Goal: Task Accomplishment & Management: Use online tool/utility

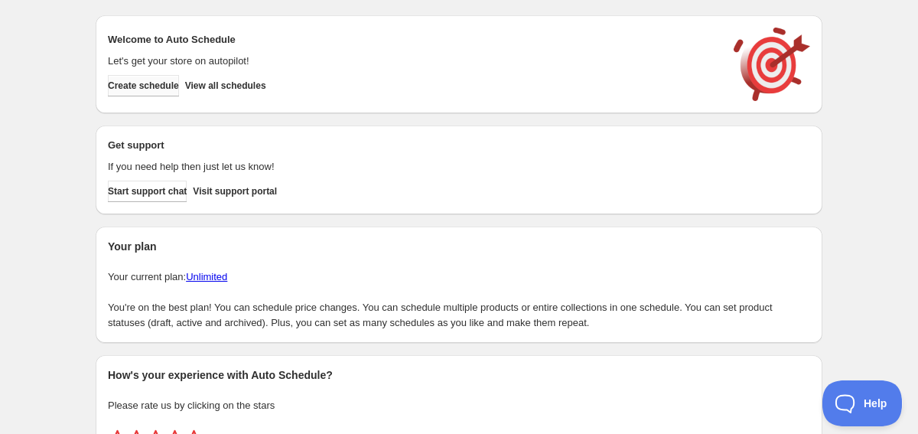
click at [176, 87] on span "Create schedule" at bounding box center [143, 86] width 71 height 12
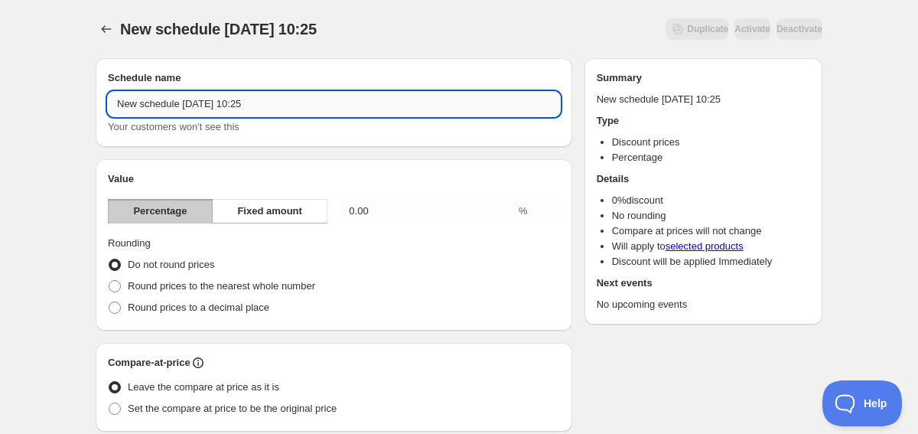
click at [291, 102] on input "New schedule [DATE] 10:25" at bounding box center [334, 104] width 452 height 24
type input "Sale 50%"
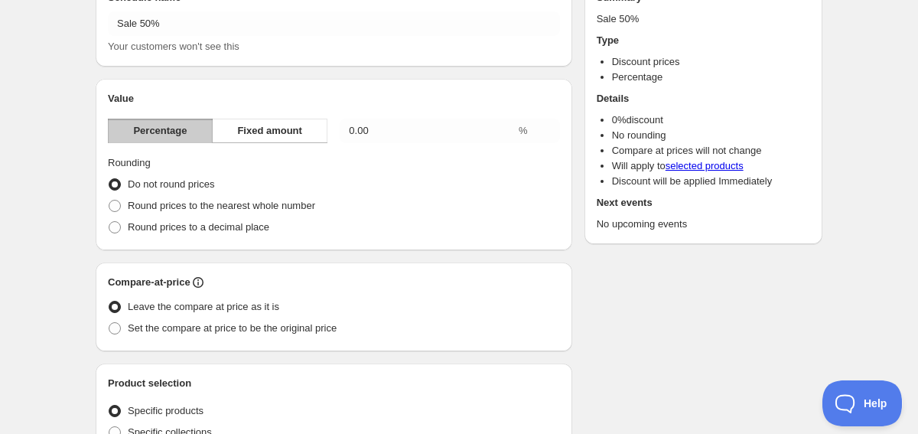
scroll to position [101, 0]
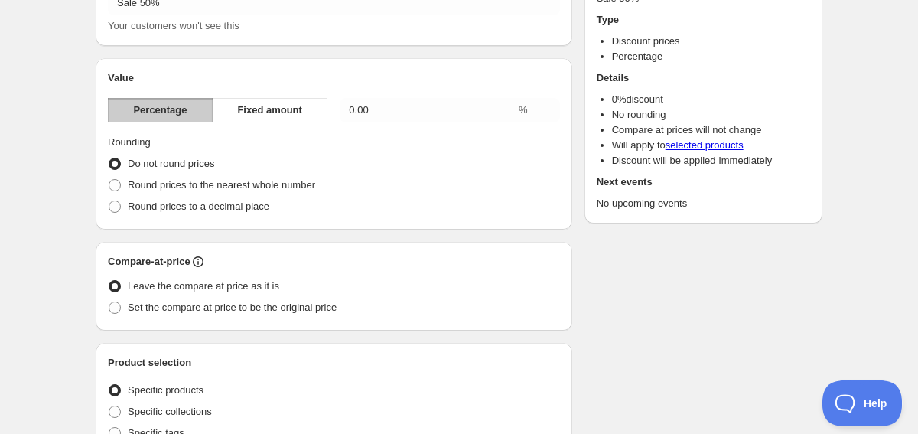
click at [167, 109] on span "Percentage" at bounding box center [160, 109] width 54 height 15
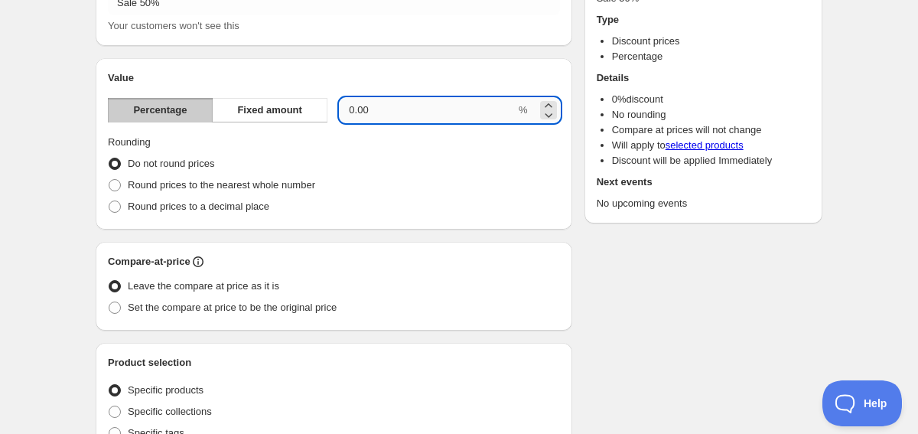
click at [387, 102] on input "0.00" at bounding box center [427, 110] width 176 height 24
type input "50.00"
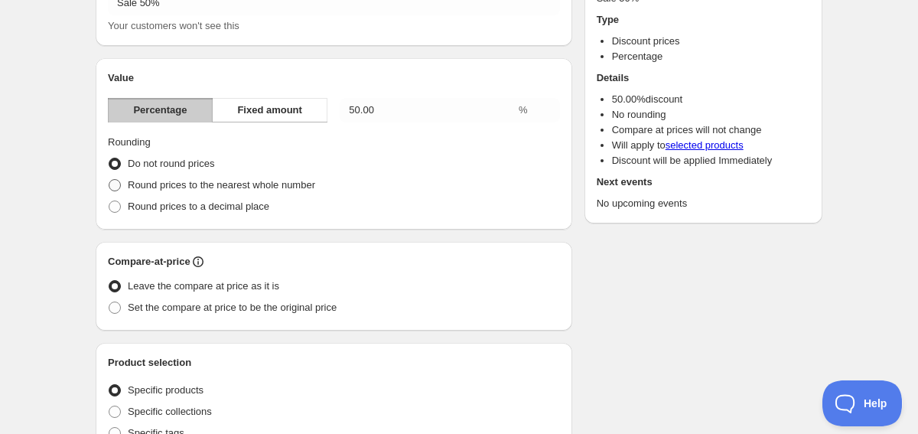
click at [115, 187] on span at bounding box center [115, 185] width 12 height 12
click at [109, 180] on input "Round prices to the nearest whole number" at bounding box center [109, 179] width 1 height 1
radio input "true"
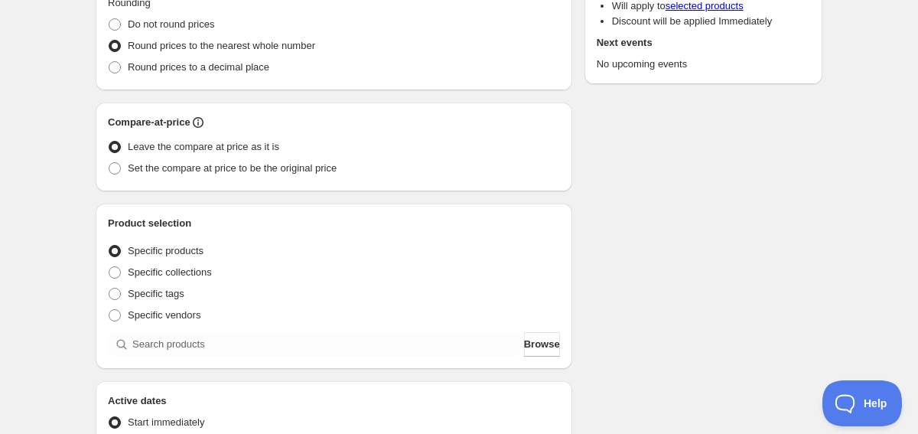
scroll to position [241, 0]
click at [111, 171] on span at bounding box center [115, 167] width 12 height 12
click at [109, 162] on input "Set the compare at price to be the original price" at bounding box center [109, 161] width 1 height 1
radio input "true"
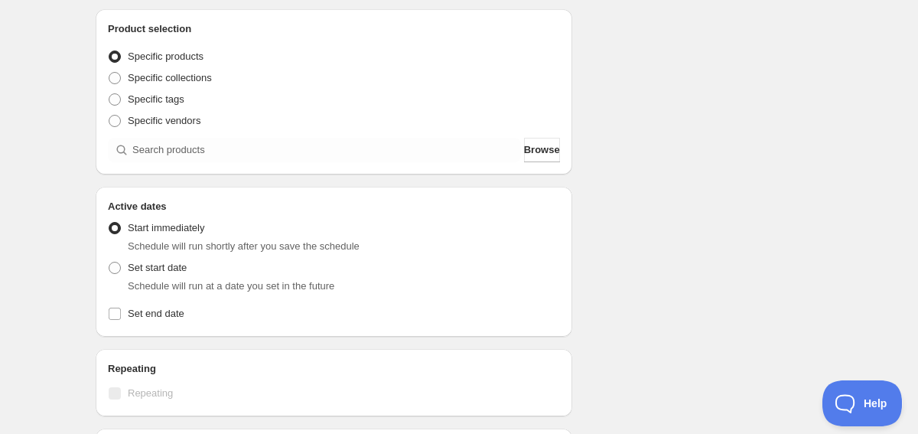
scroll to position [436, 0]
click at [117, 263] on span at bounding box center [115, 266] width 12 height 12
click at [109, 261] on input "Set start date" at bounding box center [109, 260] width 1 height 1
radio input "true"
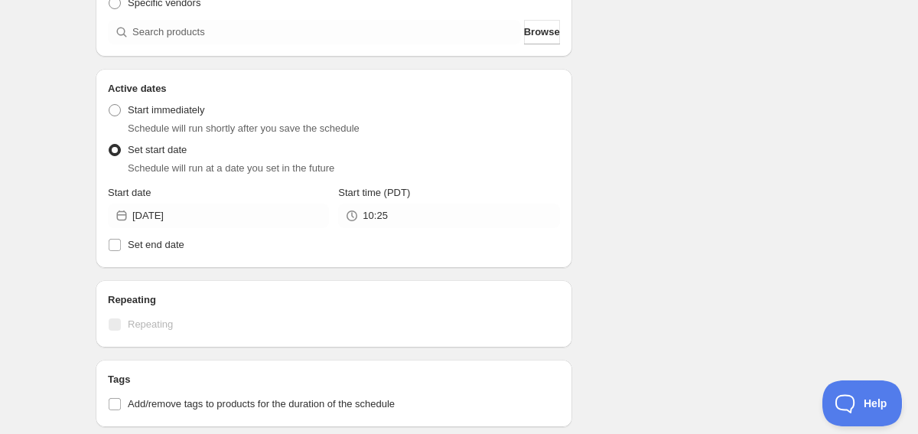
scroll to position [569, 0]
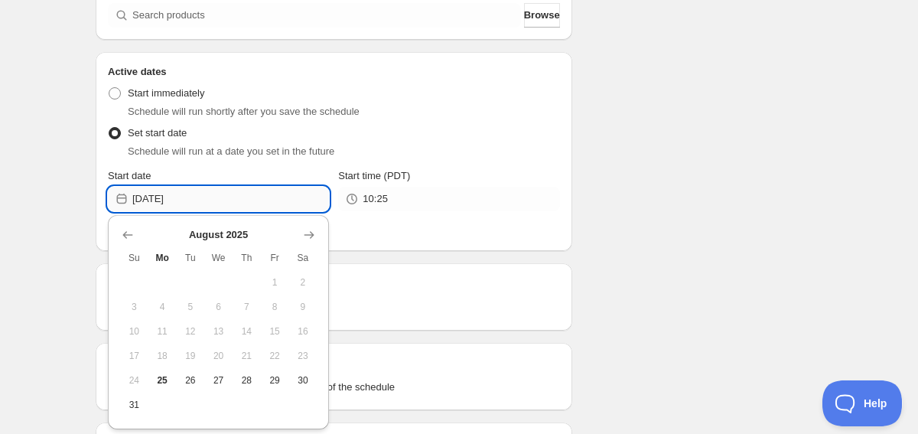
click at [219, 198] on input "[DATE]" at bounding box center [230, 199] width 197 height 24
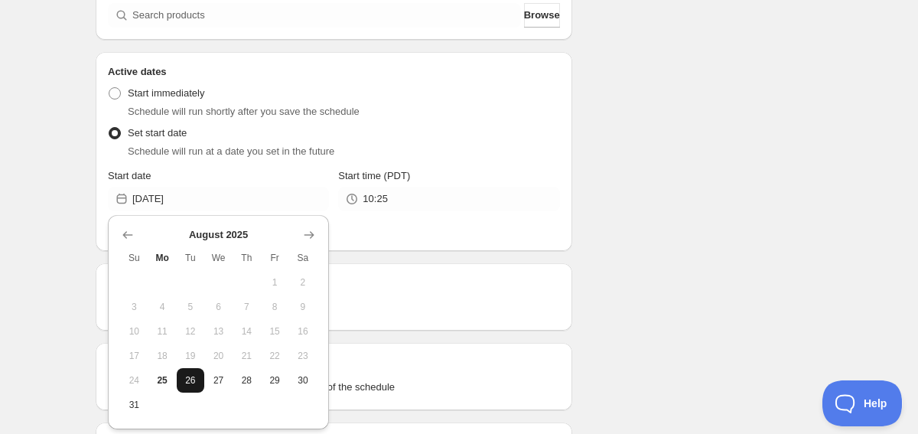
click at [187, 378] on span "26" at bounding box center [191, 380] width 16 height 12
type input "[DATE]"
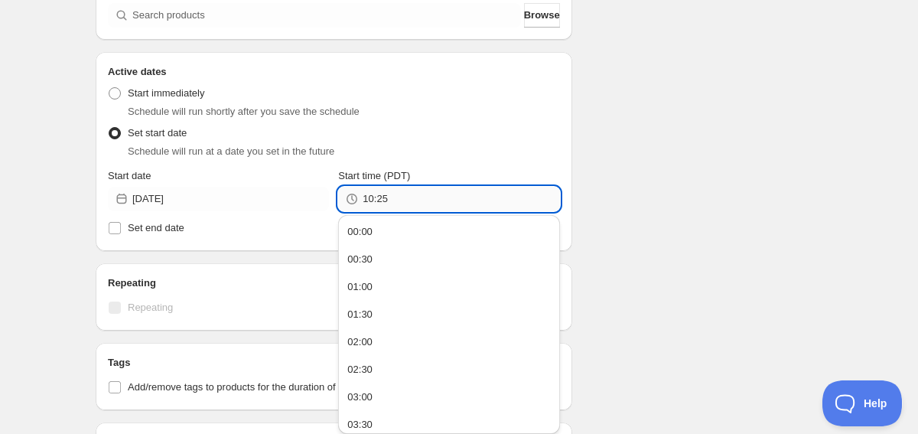
click at [435, 198] on input "10:25" at bounding box center [460, 199] width 197 height 24
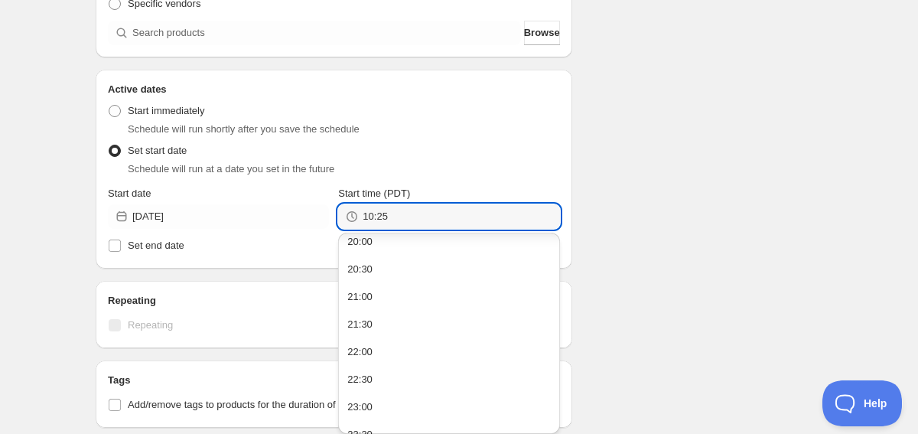
scroll to position [543, 0]
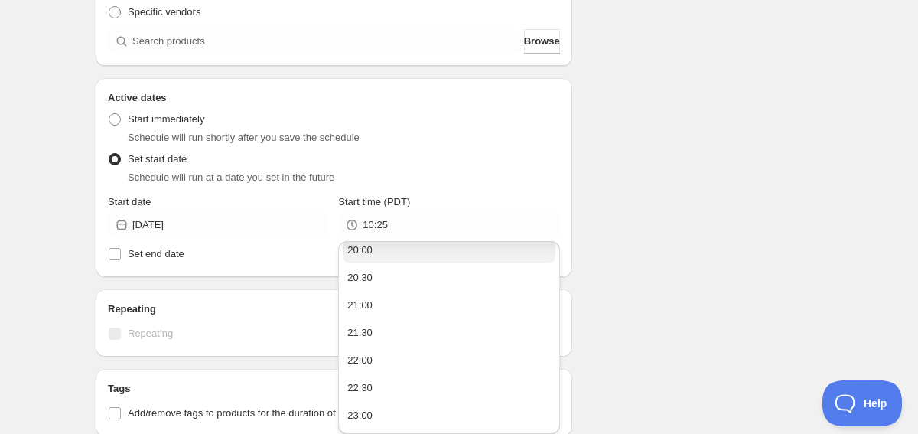
click at [385, 253] on button "20:00" at bounding box center [449, 250] width 212 height 24
type input "20:00"
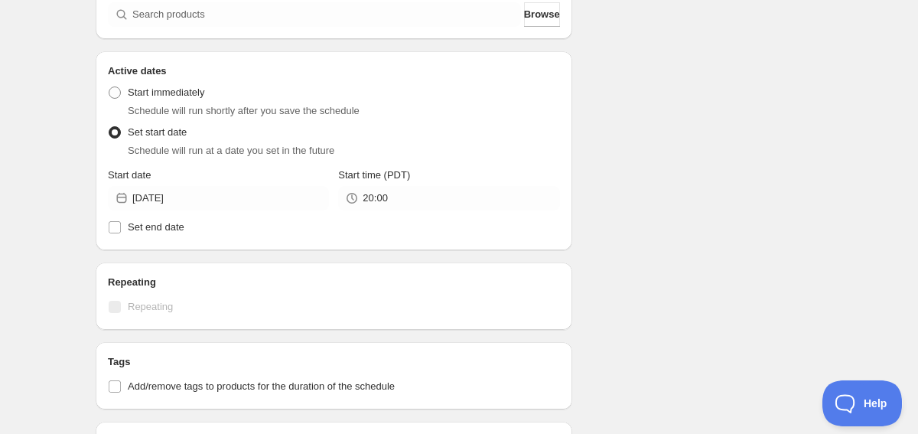
scroll to position [586, 0]
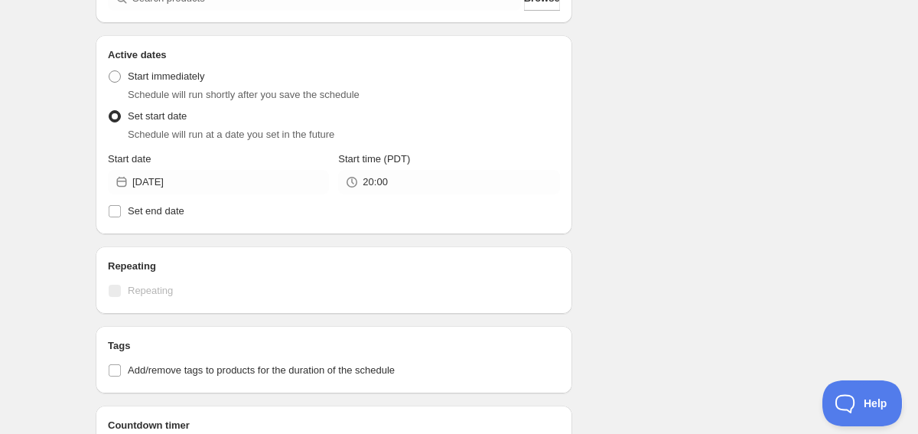
click at [61, 216] on div "Sale 50% . This page is ready Sale 50% Duplicate Activate Deactivate More actio…" at bounding box center [459, 4] width 918 height 1181
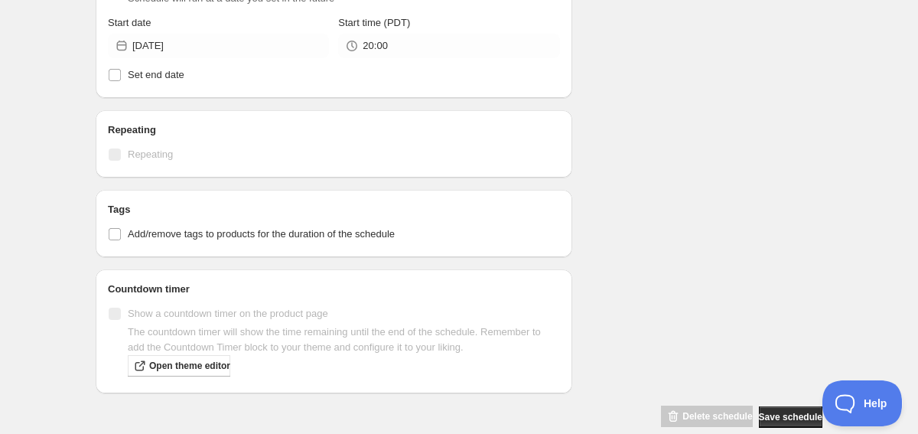
scroll to position [746, 0]
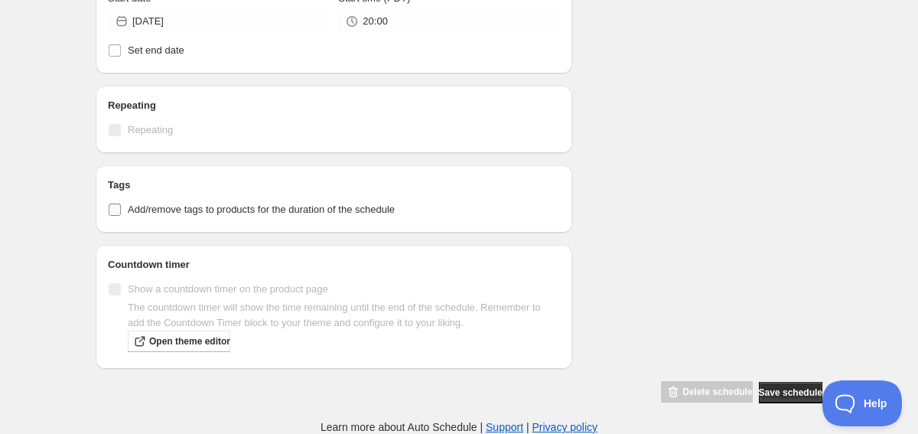
click at [148, 202] on span "Add/remove tags to products for the duration of the schedule" at bounding box center [261, 209] width 267 height 15
click at [121, 203] on input "Add/remove tags to products for the duration of the schedule" at bounding box center [115, 209] width 12 height 12
checkbox input "true"
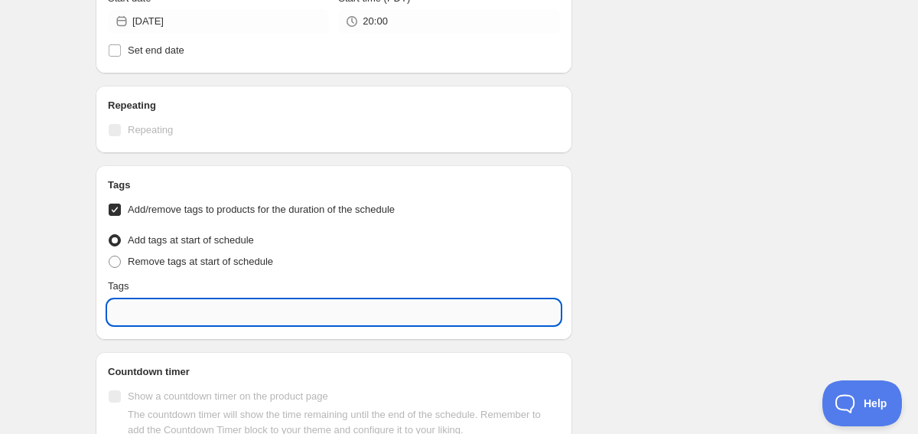
click at [160, 313] on input "text" at bounding box center [334, 312] width 452 height 24
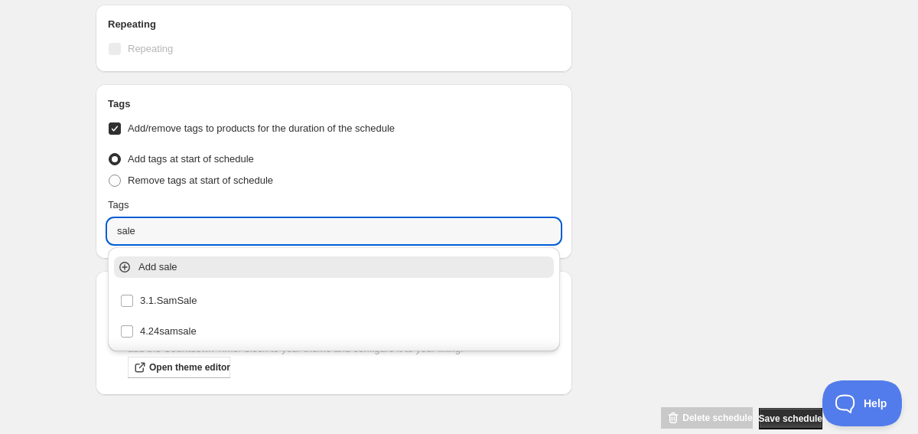
scroll to position [833, 0]
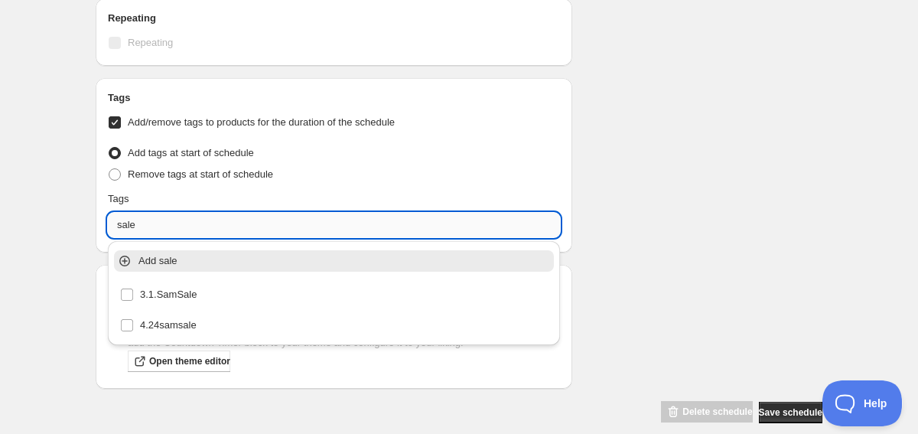
click at [164, 226] on input "sale" at bounding box center [334, 225] width 452 height 24
click at [165, 254] on p "Add SALE" at bounding box center [344, 260] width 412 height 15
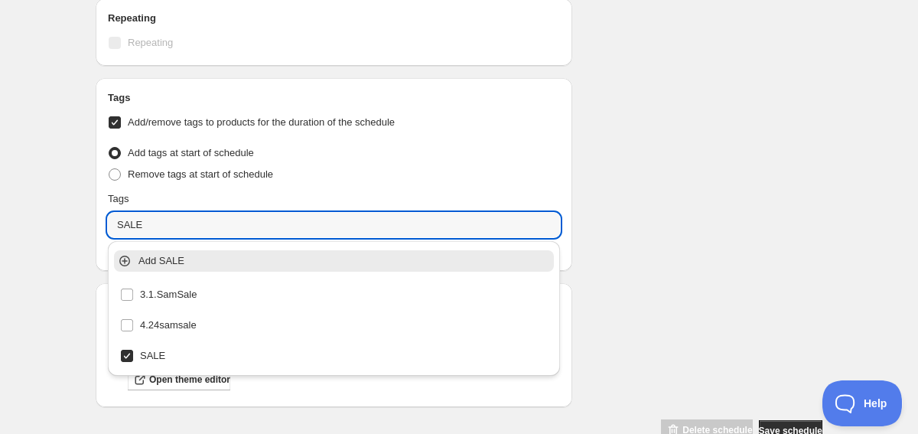
type input "SALE"
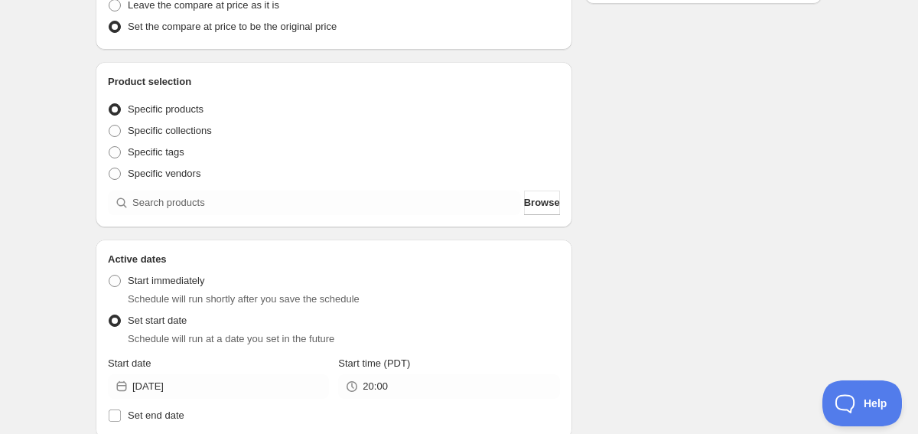
scroll to position [383, 0]
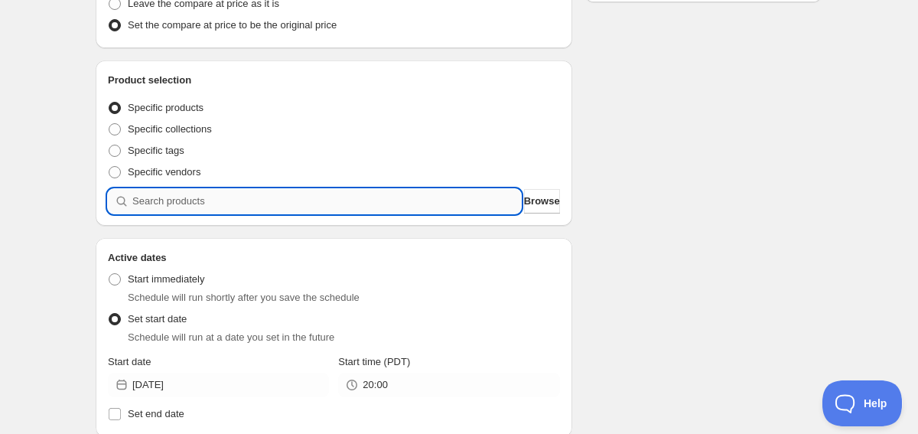
click at [342, 203] on input "search" at bounding box center [326, 201] width 388 height 24
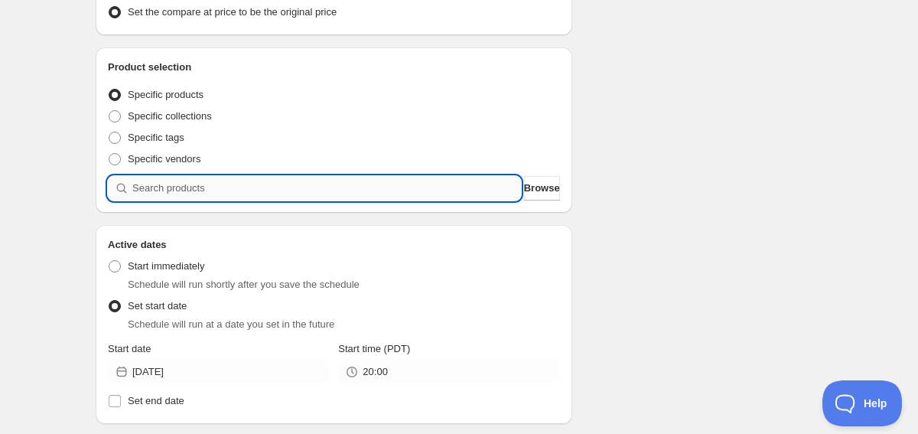
scroll to position [397, 0]
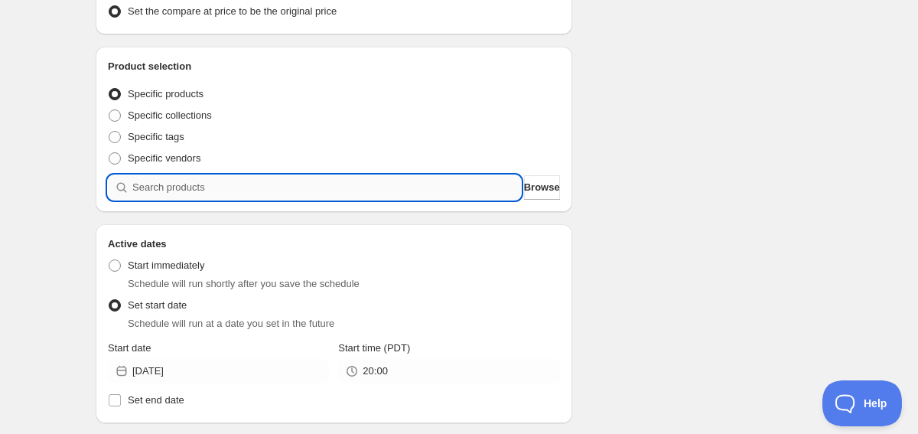
click at [342, 202] on div "Product selection Entity type Specific products Specific collections Specific t…" at bounding box center [334, 129] width 476 height 165
click at [324, 185] on input "search" at bounding box center [326, 187] width 388 height 24
paste input "[PERSON_NAME] Cropped Jacket"
type input "[PERSON_NAME] Cropped Jacket"
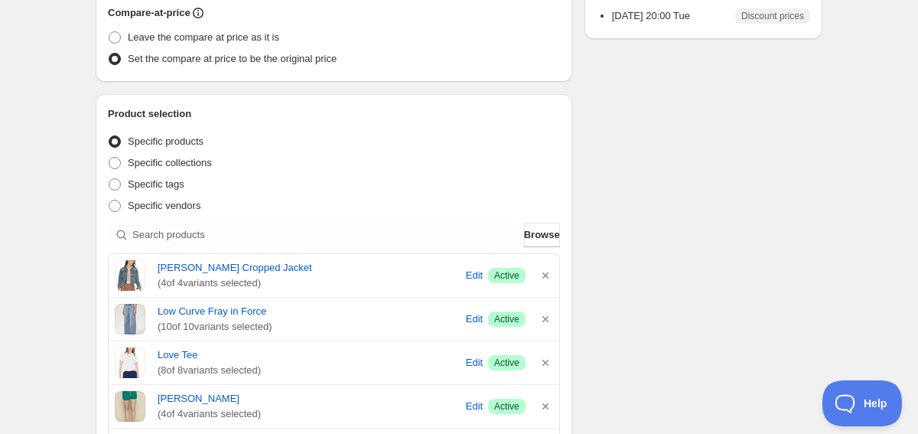
scroll to position [342, 0]
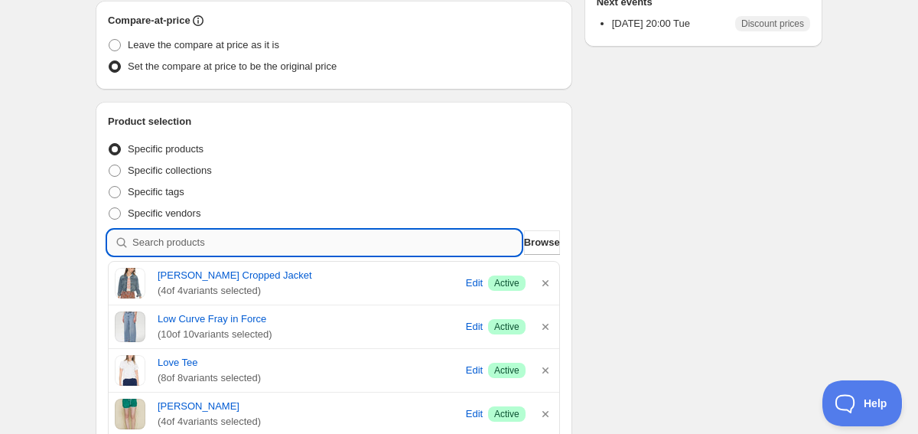
click at [202, 240] on input "search" at bounding box center [326, 242] width 388 height 24
paste input "[PERSON_NAME] Tonk Oversized Jersey"
type input "[PERSON_NAME] Tonk Oversized Jersey"
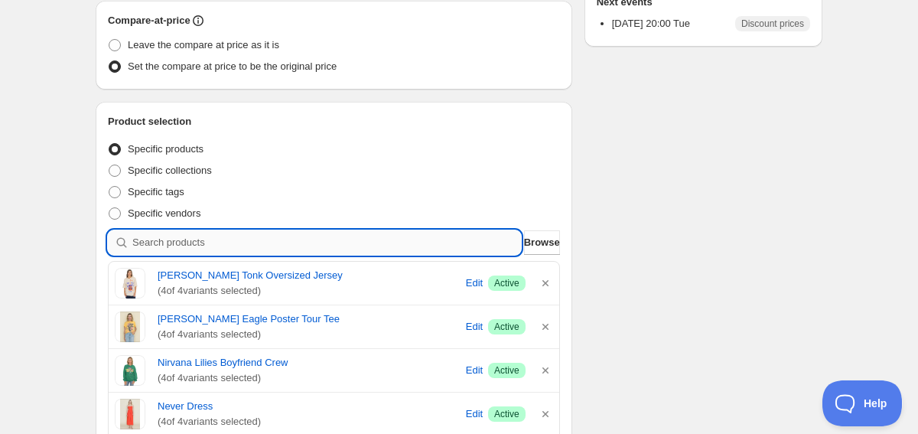
click at [401, 240] on input "search" at bounding box center [326, 242] width 388 height 24
paste input "Relaxed Vivienne Jacket"
type input "Relaxed Vivienne Jacket"
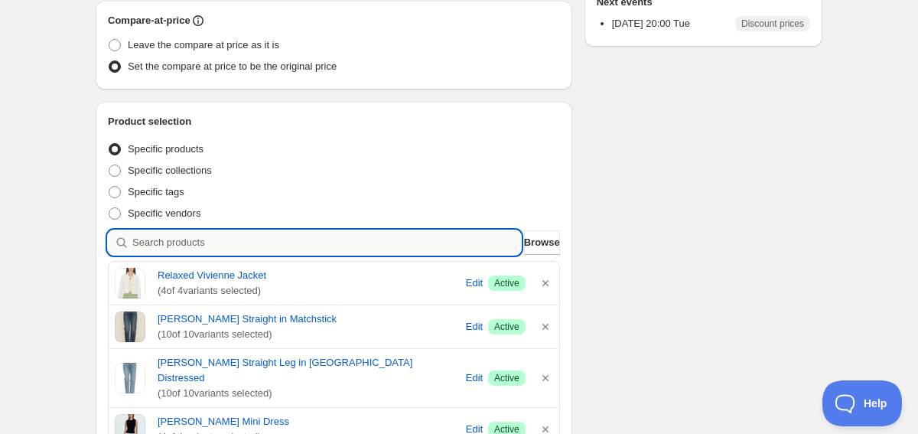
click at [193, 236] on input "search" at bounding box center [326, 242] width 388 height 24
paste input "Jazmyn Mini Dress"
type input "Jazmyn Mini Dress"
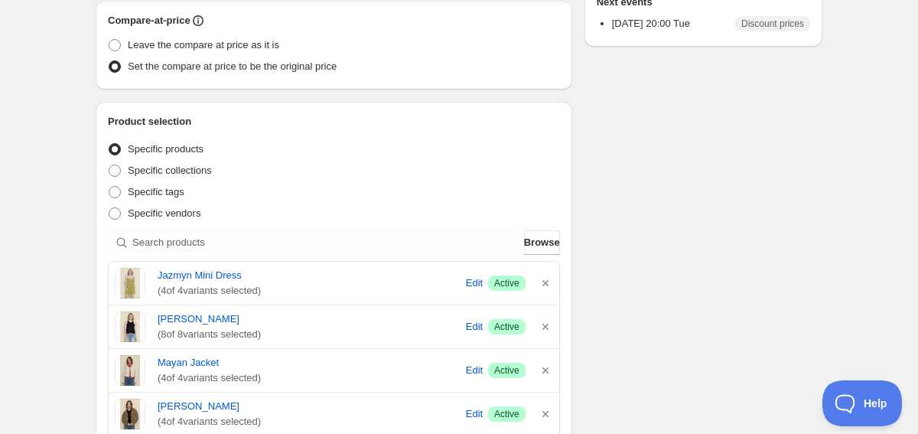
scroll to position [0, 0]
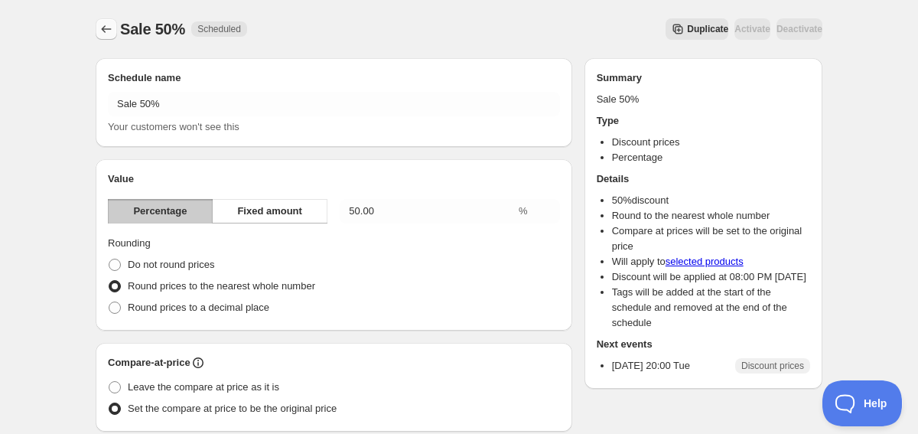
click at [106, 28] on icon "Schedules" at bounding box center [106, 28] width 15 height 15
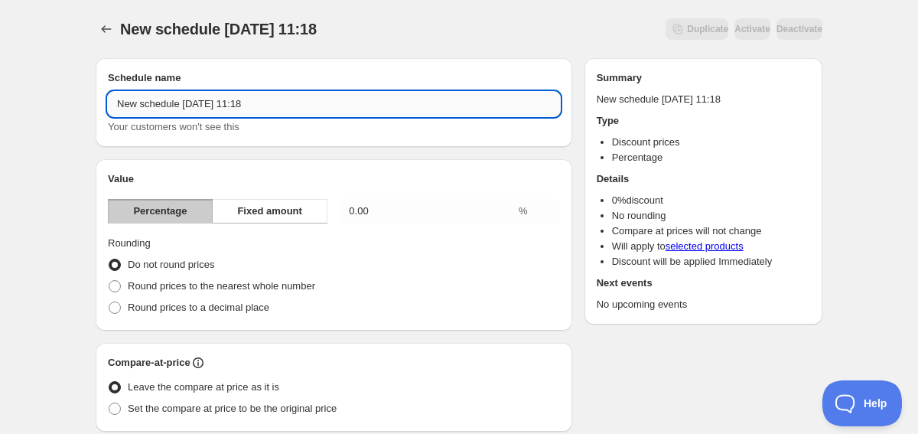
click at [260, 101] on input "New schedule [DATE] 11:18" at bounding box center [334, 104] width 452 height 24
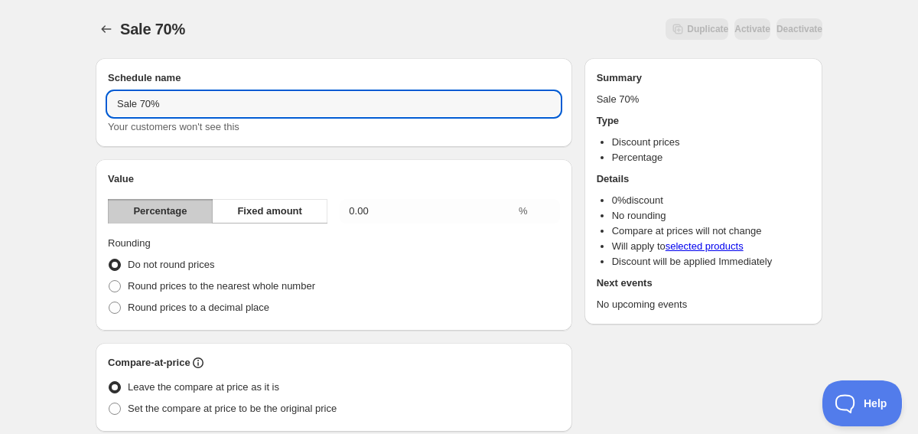
type input "Sale 70%"
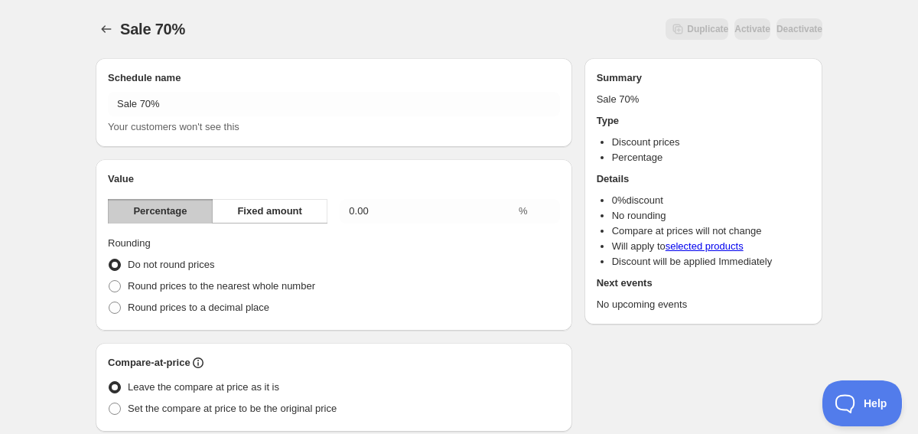
click at [174, 210] on span "Percentage" at bounding box center [160, 210] width 54 height 15
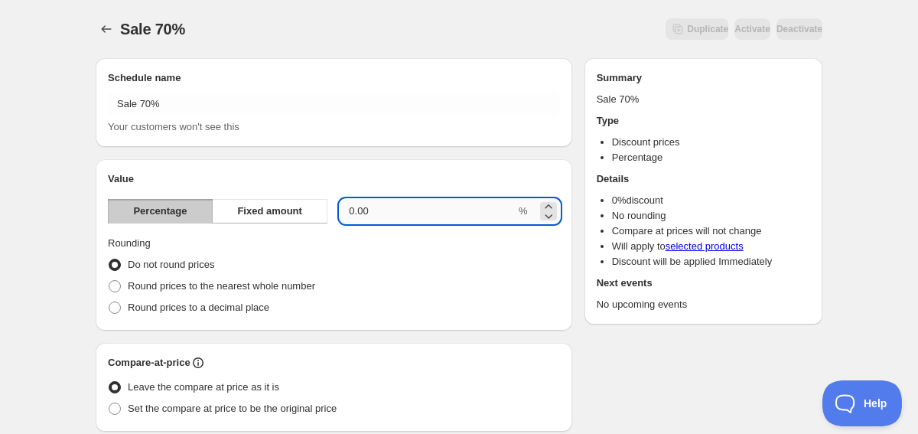
click at [396, 210] on input "0.00" at bounding box center [427, 211] width 176 height 24
click at [349, 207] on input "0.00" at bounding box center [427, 211] width 176 height 24
type input "70.00"
click at [333, 163] on div "Value Percentage Fixed amount 70.00 % Rounding Do not round prices Round prices…" at bounding box center [334, 244] width 476 height 171
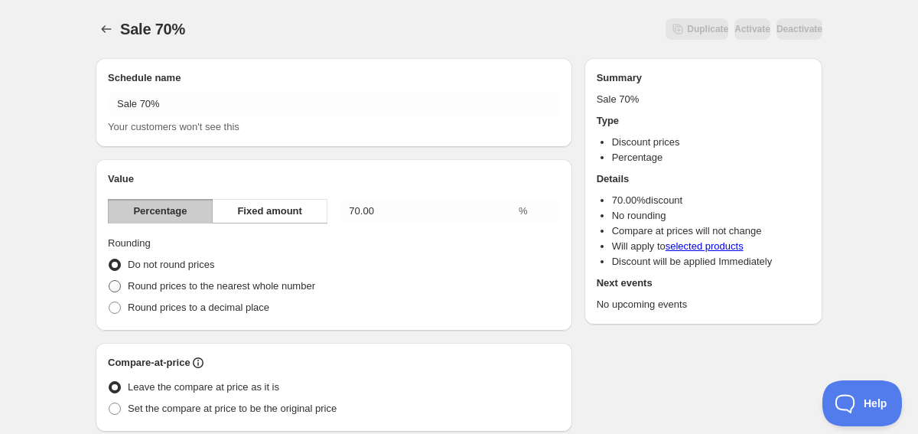
click at [199, 288] on span "Round prices to the nearest whole number" at bounding box center [221, 285] width 187 height 11
click at [109, 281] on input "Round prices to the nearest whole number" at bounding box center [109, 280] width 1 height 1
radio input "true"
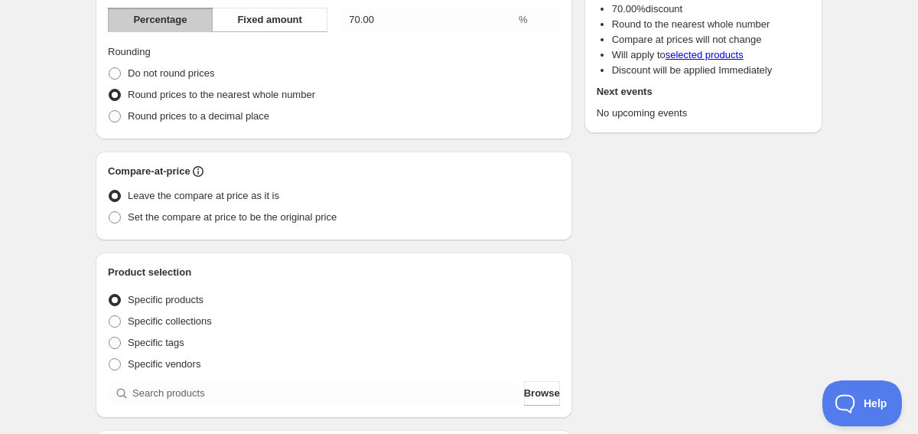
scroll to position [200, 0]
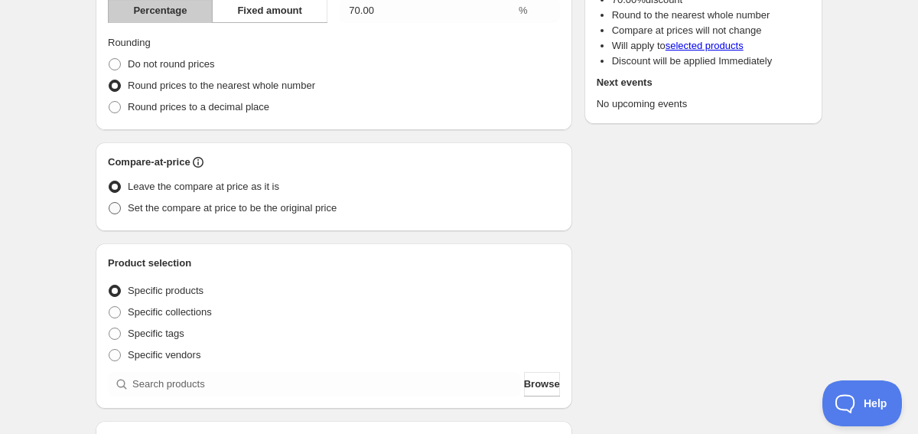
click at [144, 217] on label "Set the compare at price to be the original price" at bounding box center [222, 207] width 229 height 21
click at [109, 203] on input "Set the compare at price to be the original price" at bounding box center [109, 202] width 1 height 1
radio input "true"
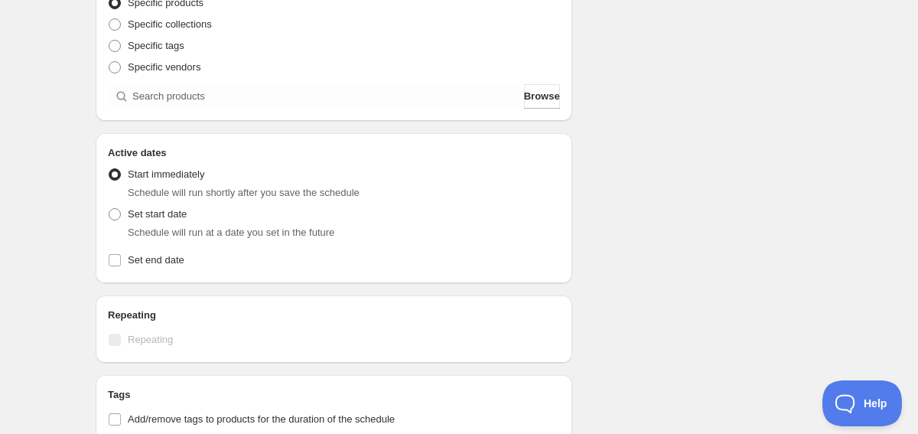
scroll to position [487, 0]
click at [114, 217] on span at bounding box center [115, 215] width 12 height 12
click at [109, 210] on input "Set start date" at bounding box center [109, 209] width 1 height 1
radio input "true"
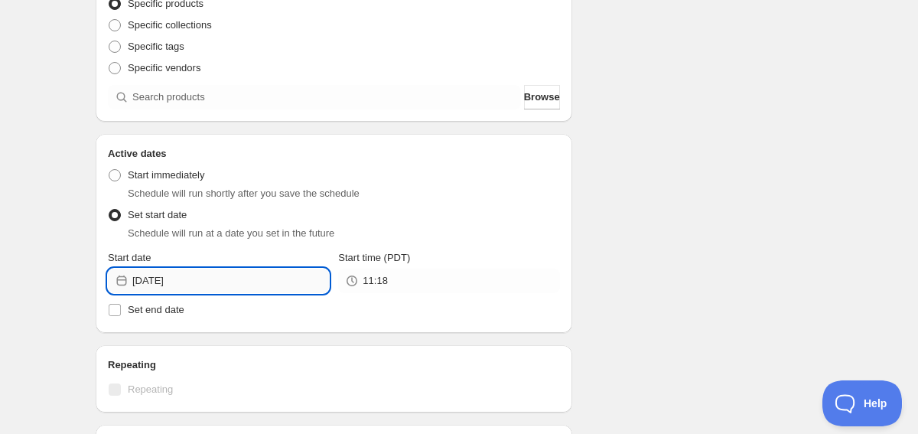
click at [204, 278] on input "[DATE]" at bounding box center [230, 280] width 197 height 24
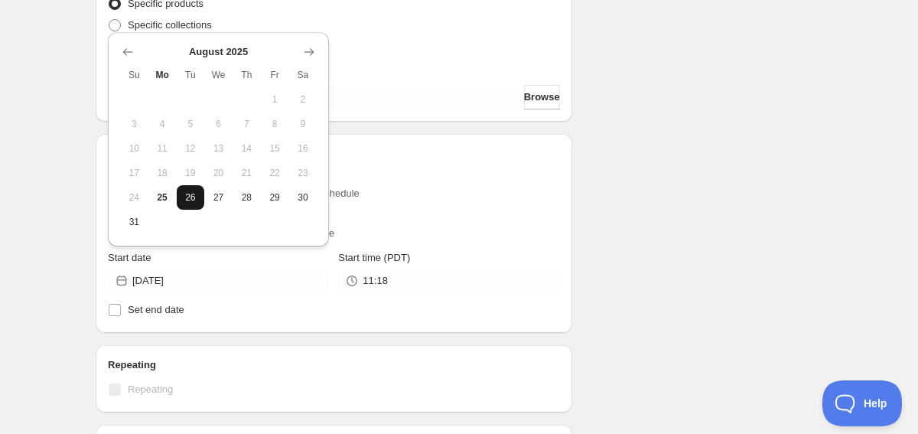
click at [181, 200] on button "26" at bounding box center [191, 197] width 28 height 24
type input "[DATE]"
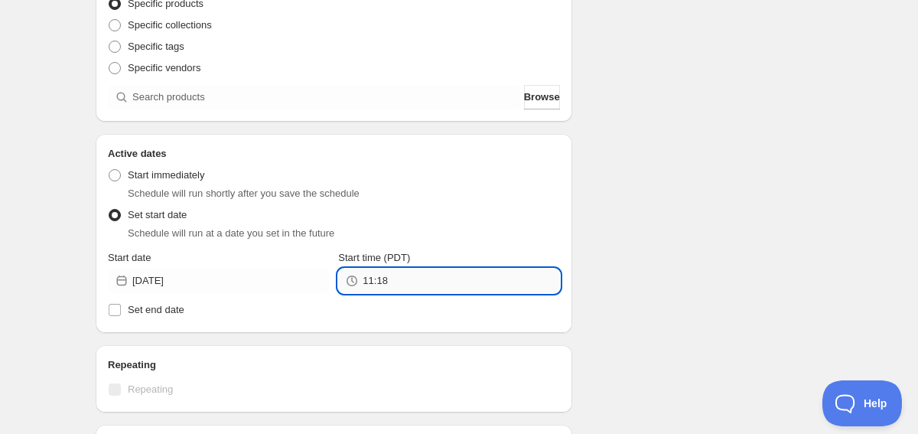
click at [419, 288] on input "11:18" at bounding box center [460, 280] width 197 height 24
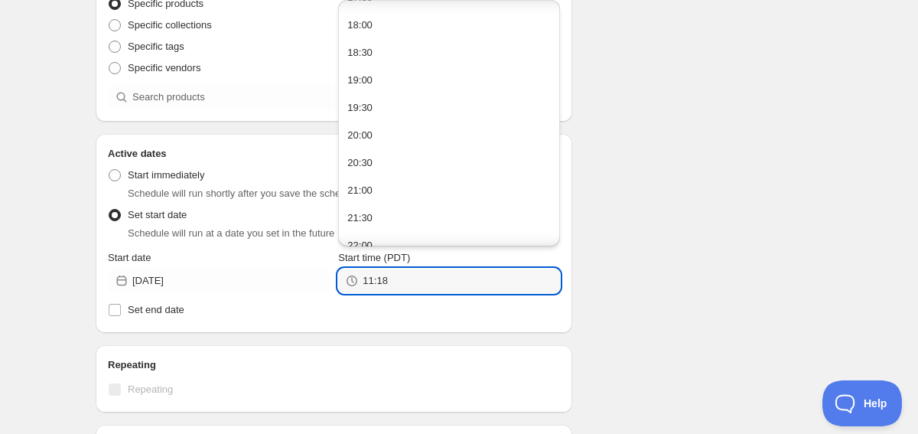
scroll to position [988, 0]
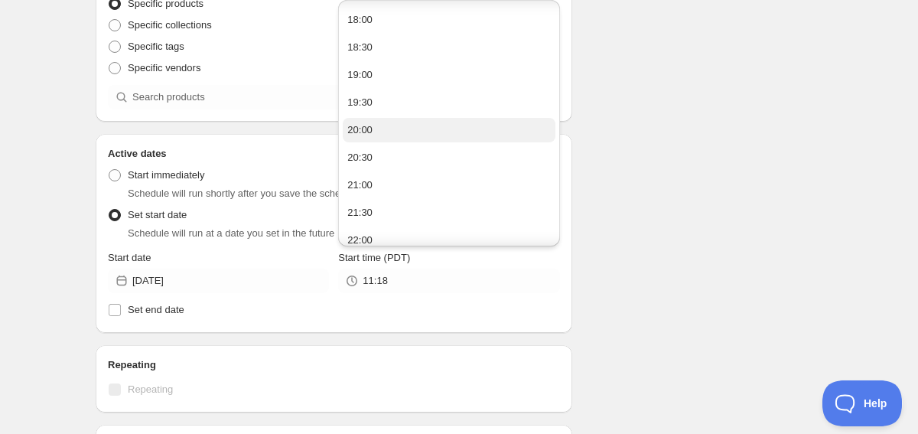
click at [403, 122] on button "20:00" at bounding box center [449, 130] width 212 height 24
type input "20:00"
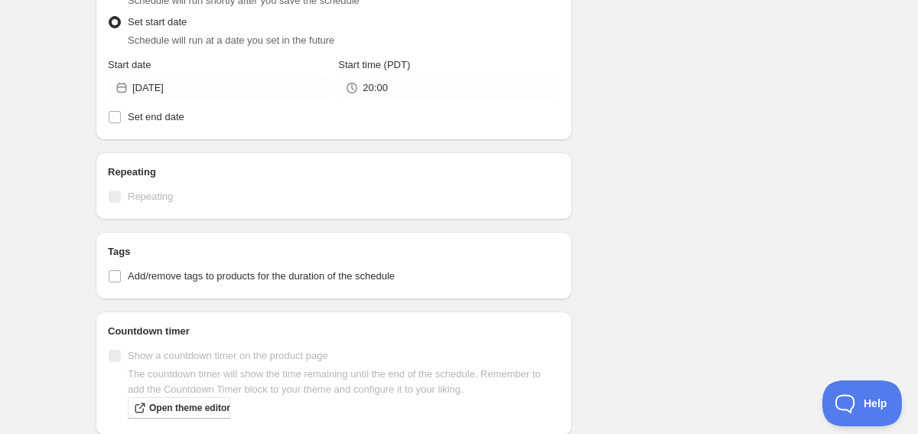
scroll to position [746, 0]
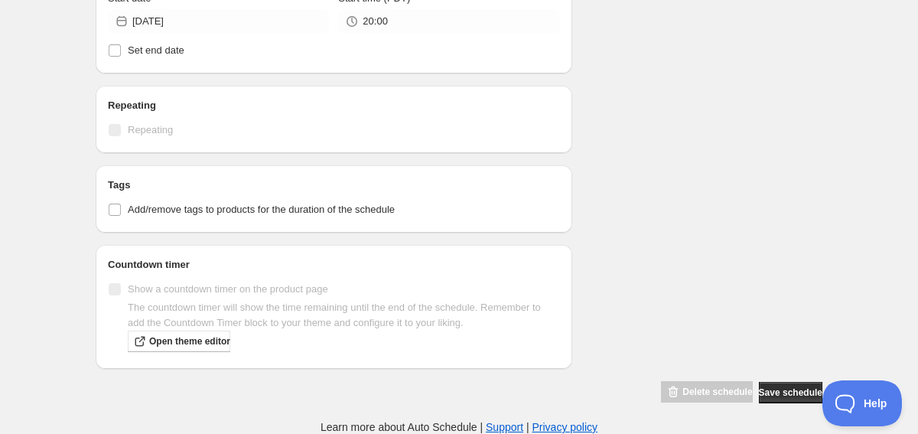
click at [112, 227] on div "Tags Add/remove tags to products for the duration of the schedule" at bounding box center [334, 198] width 476 height 67
click at [112, 213] on input "Add/remove tags to products for the duration of the schedule" at bounding box center [115, 209] width 12 height 12
checkbox input "true"
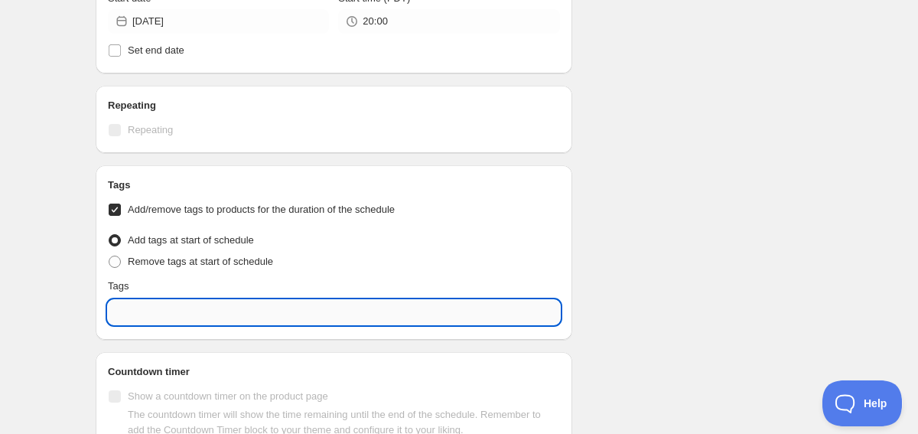
click at [132, 310] on input "text" at bounding box center [334, 312] width 452 height 24
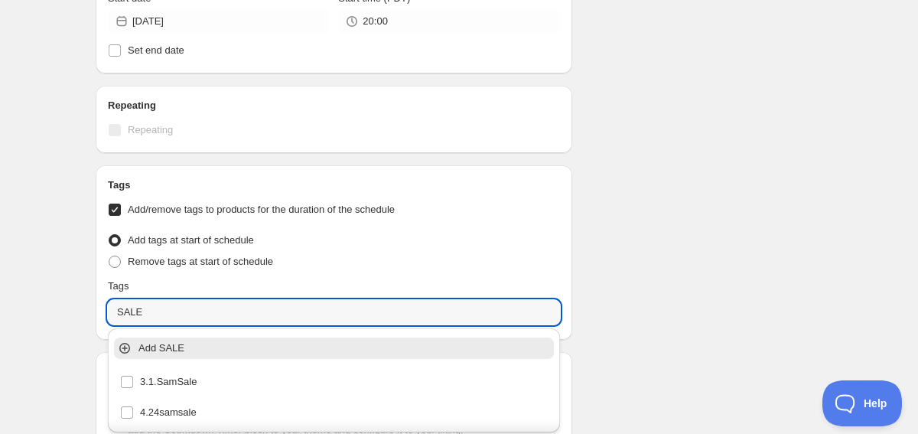
click at [141, 346] on p "Add SALE" at bounding box center [344, 347] width 412 height 15
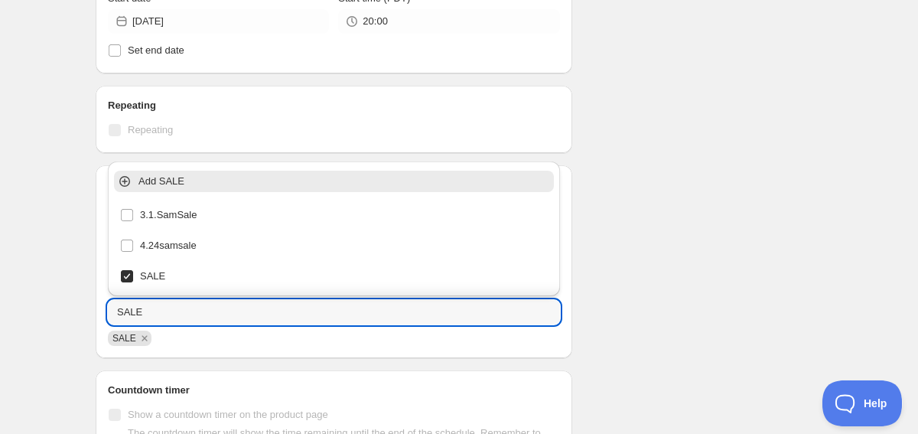
type input "SALE"
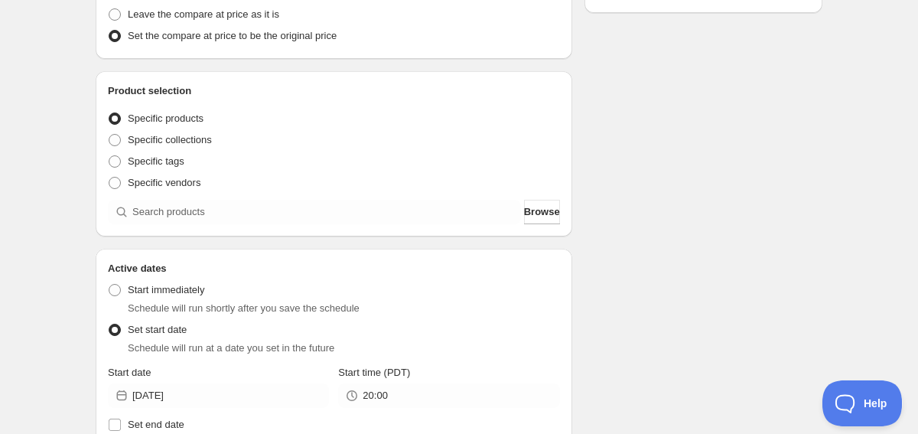
scroll to position [348, 0]
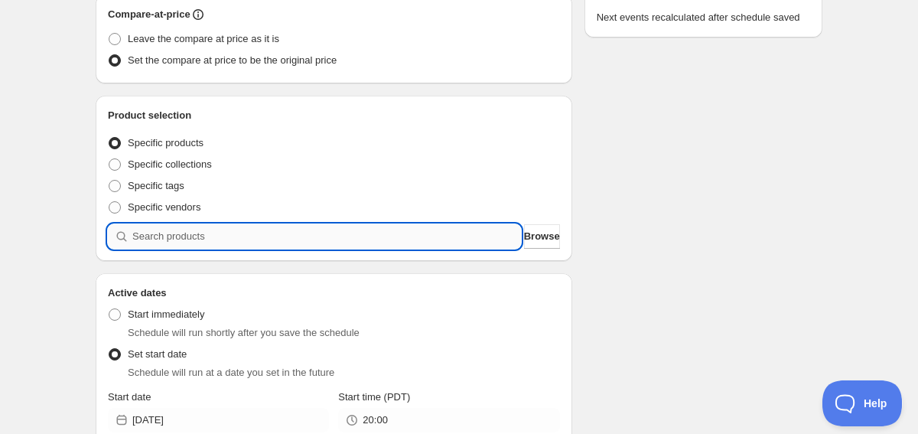
click at [176, 226] on input "search" at bounding box center [326, 236] width 388 height 24
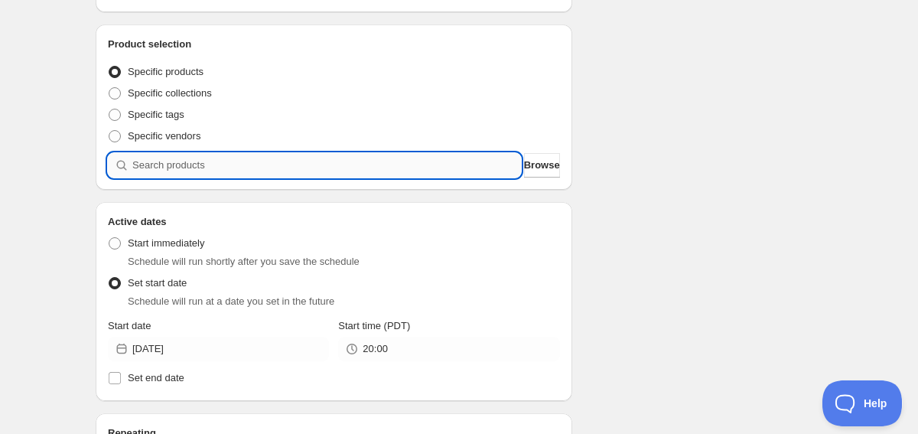
scroll to position [428, 0]
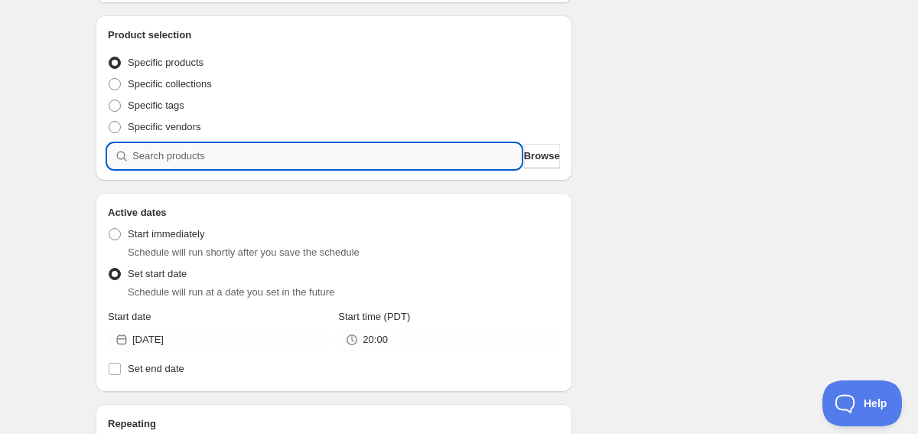
paste input "Nova Tank"
type input "Nova Tank"
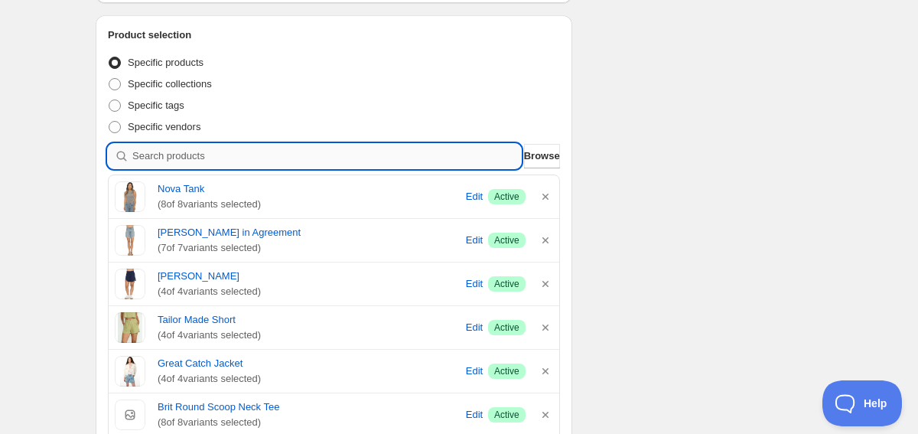
click at [226, 161] on input "search" at bounding box center [326, 156] width 388 height 24
paste input "Shirred Tube Top"
type input "Shirred Tube Top"
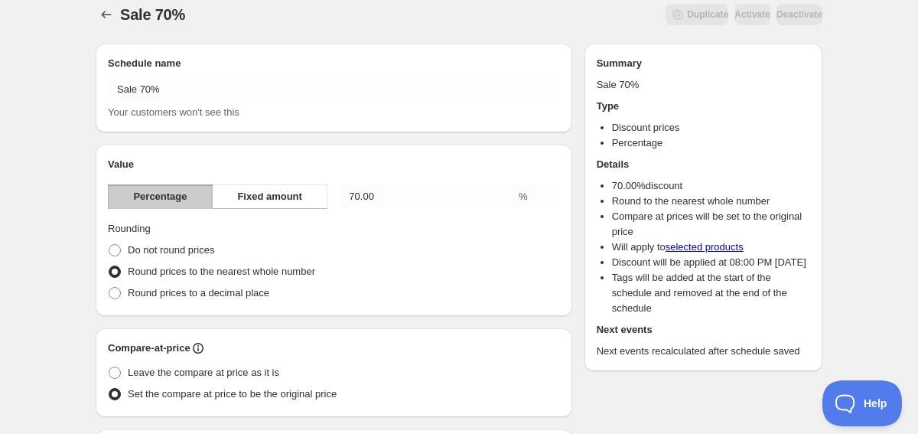
scroll to position [0, 0]
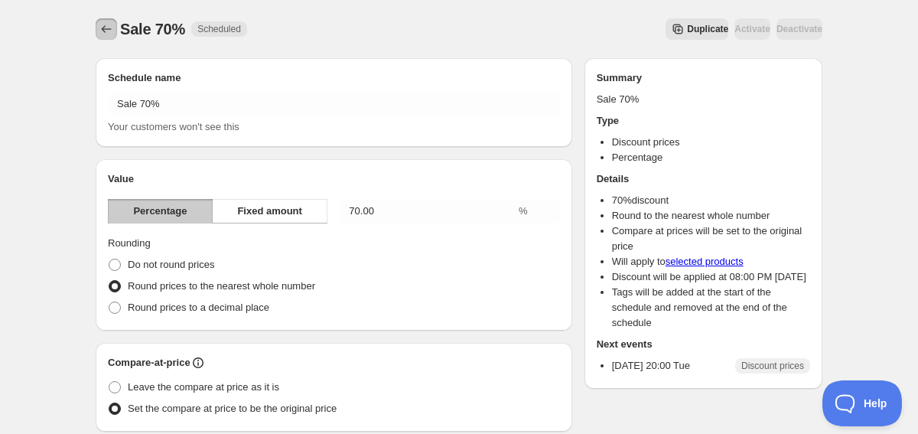
click at [107, 28] on icon "Schedules" at bounding box center [106, 28] width 15 height 15
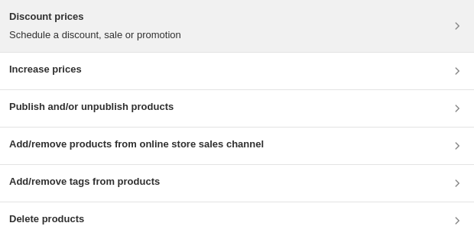
click at [452, 17] on div "Discount prices Schedule a discount, sale or promotion" at bounding box center [237, 26] width 456 height 34
click at [142, 11] on h3 "Discount prices" at bounding box center [95, 16] width 172 height 15
